Goal: Task Accomplishment & Management: Complete application form

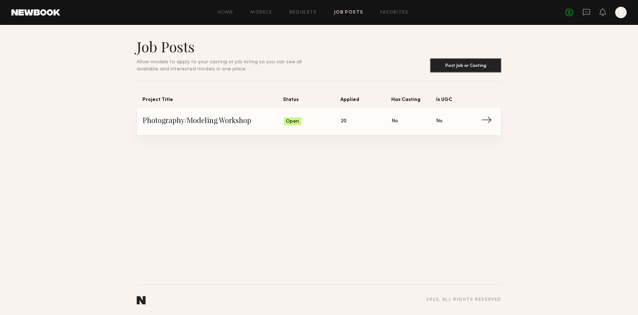
click at [346, 125] on span "Applied: 20" at bounding box center [366, 121] width 51 height 11
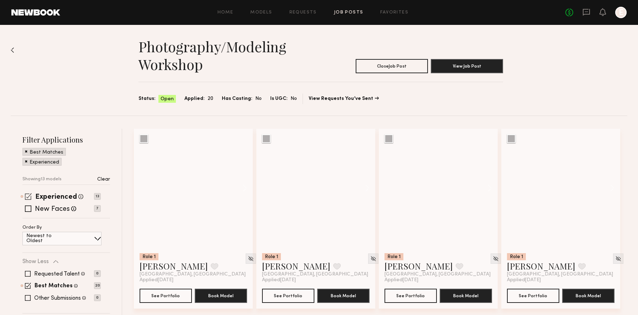
click at [30, 196] on span at bounding box center [28, 196] width 7 height 7
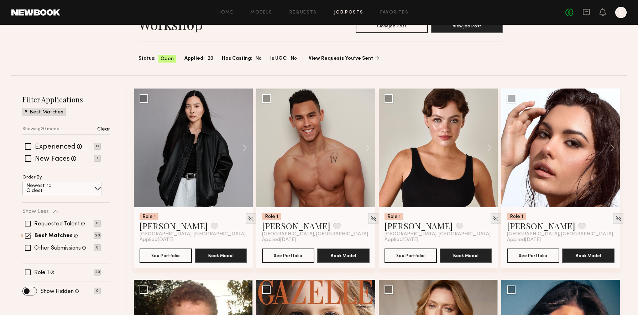
scroll to position [46, 0]
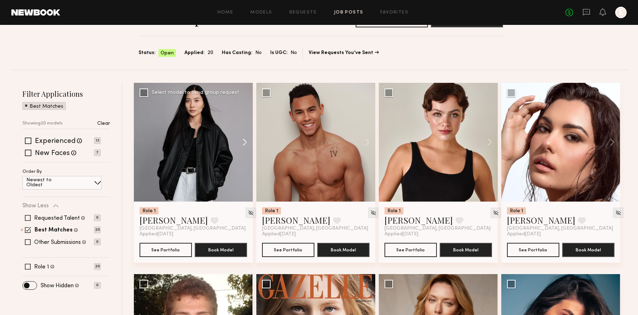
click at [242, 144] on button at bounding box center [241, 142] width 23 height 119
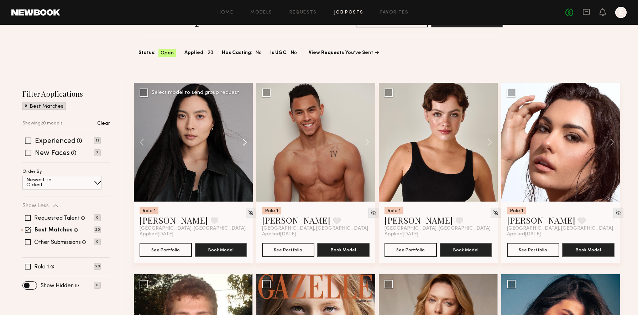
click at [242, 144] on button at bounding box center [241, 142] width 23 height 119
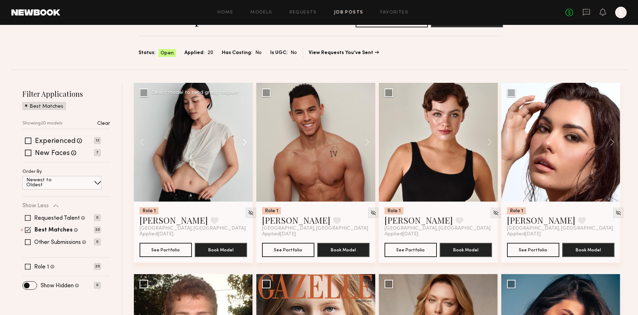
click at [242, 144] on button at bounding box center [241, 142] width 23 height 119
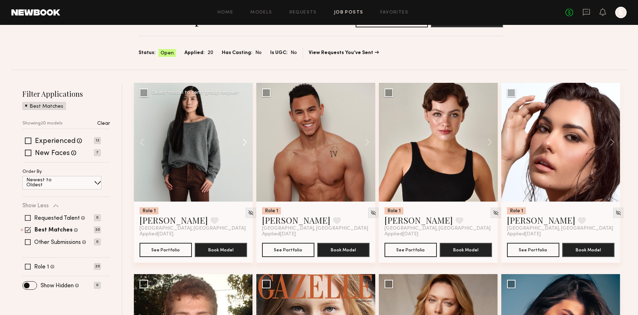
click at [242, 144] on button at bounding box center [241, 142] width 23 height 119
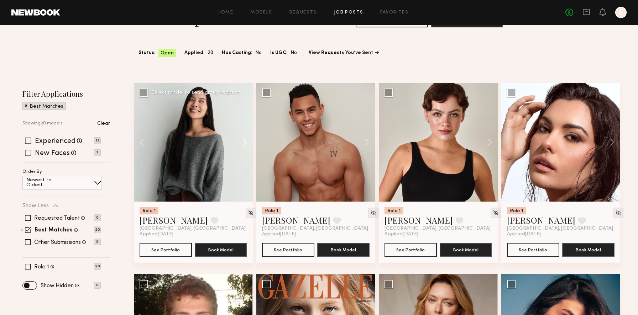
click at [242, 144] on button at bounding box center [241, 142] width 23 height 119
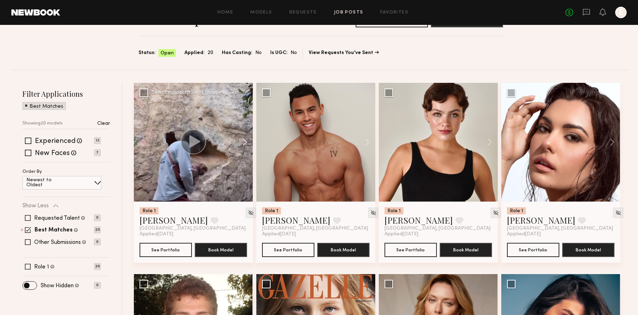
click at [242, 144] on button at bounding box center [241, 142] width 23 height 119
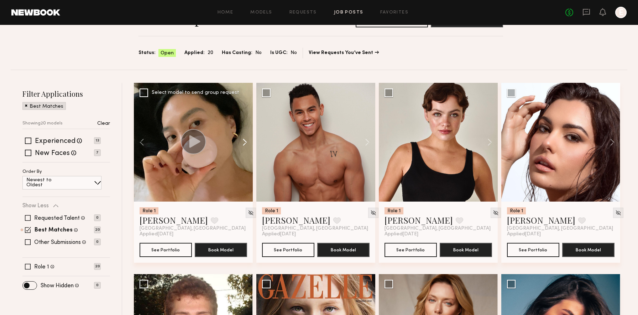
click at [242, 144] on button at bounding box center [241, 142] width 23 height 119
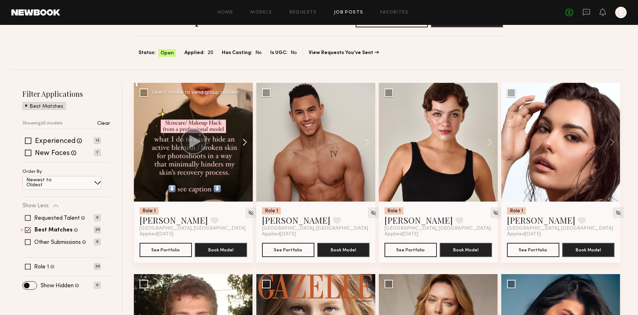
click at [242, 144] on button at bounding box center [241, 142] width 23 height 119
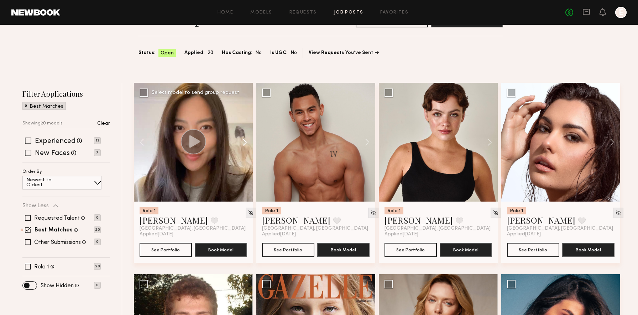
click at [242, 144] on button at bounding box center [241, 142] width 23 height 119
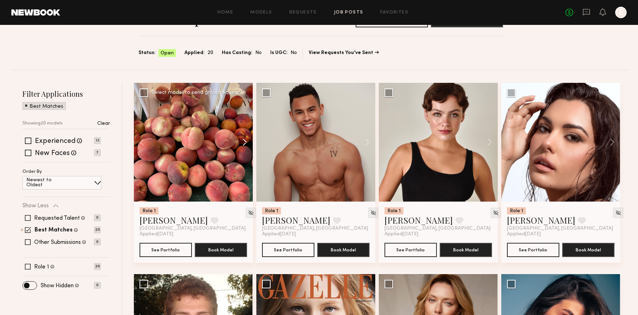
click at [242, 144] on button at bounding box center [241, 142] width 23 height 119
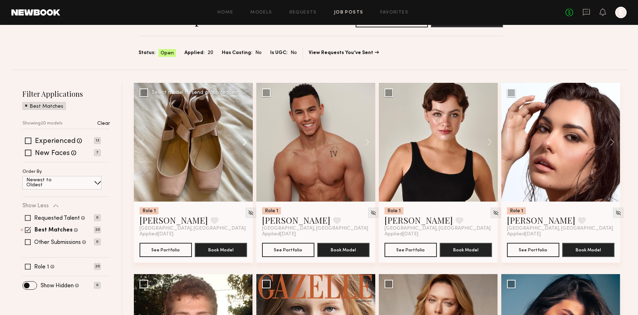
click at [242, 144] on button at bounding box center [241, 142] width 23 height 119
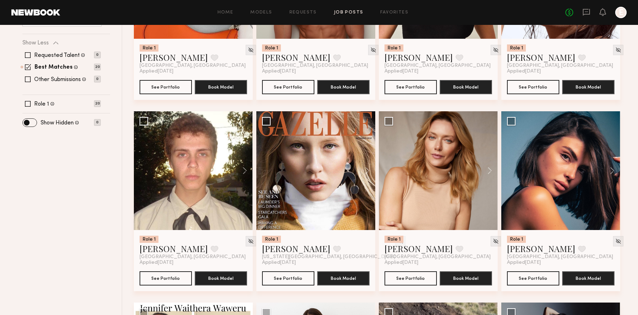
scroll to position [209, 0]
